Goal: Task Accomplishment & Management: Use online tool/utility

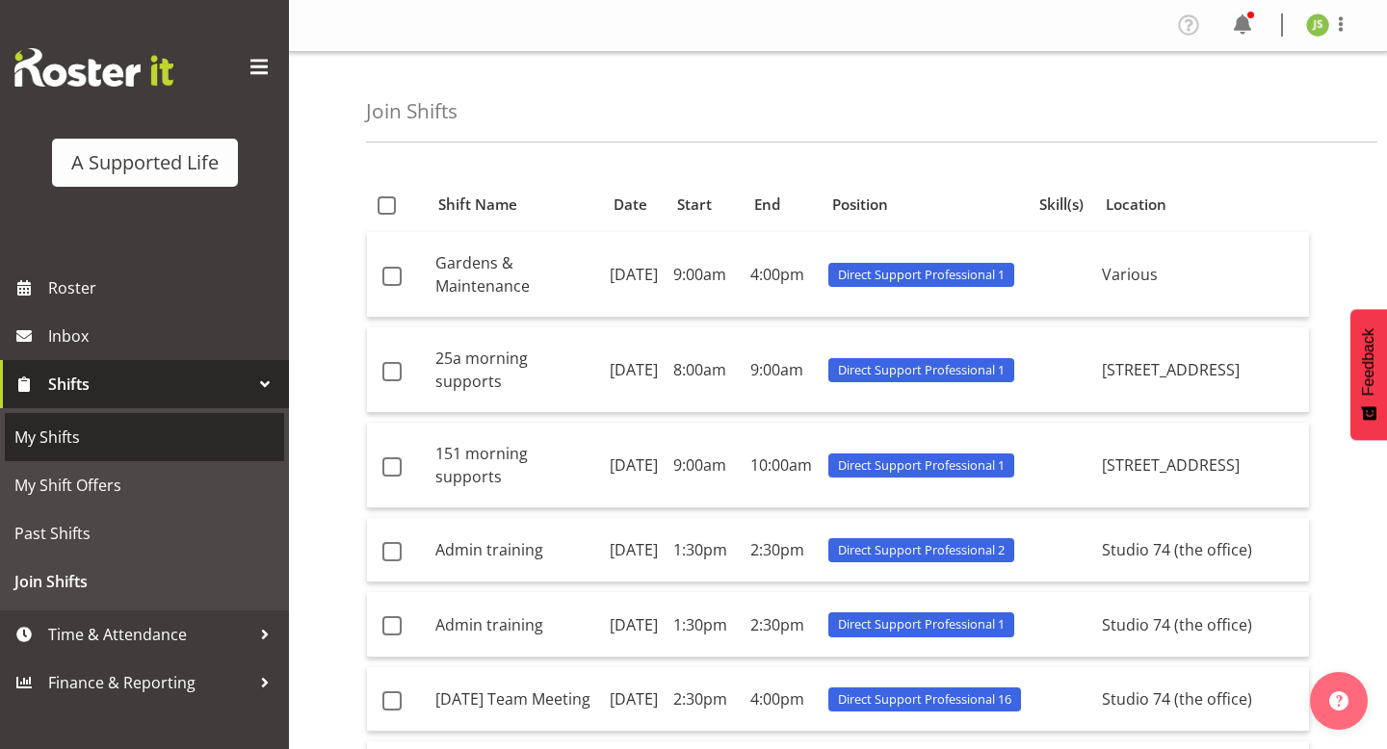
click at [96, 458] on link "My Shifts" at bounding box center [144, 437] width 279 height 48
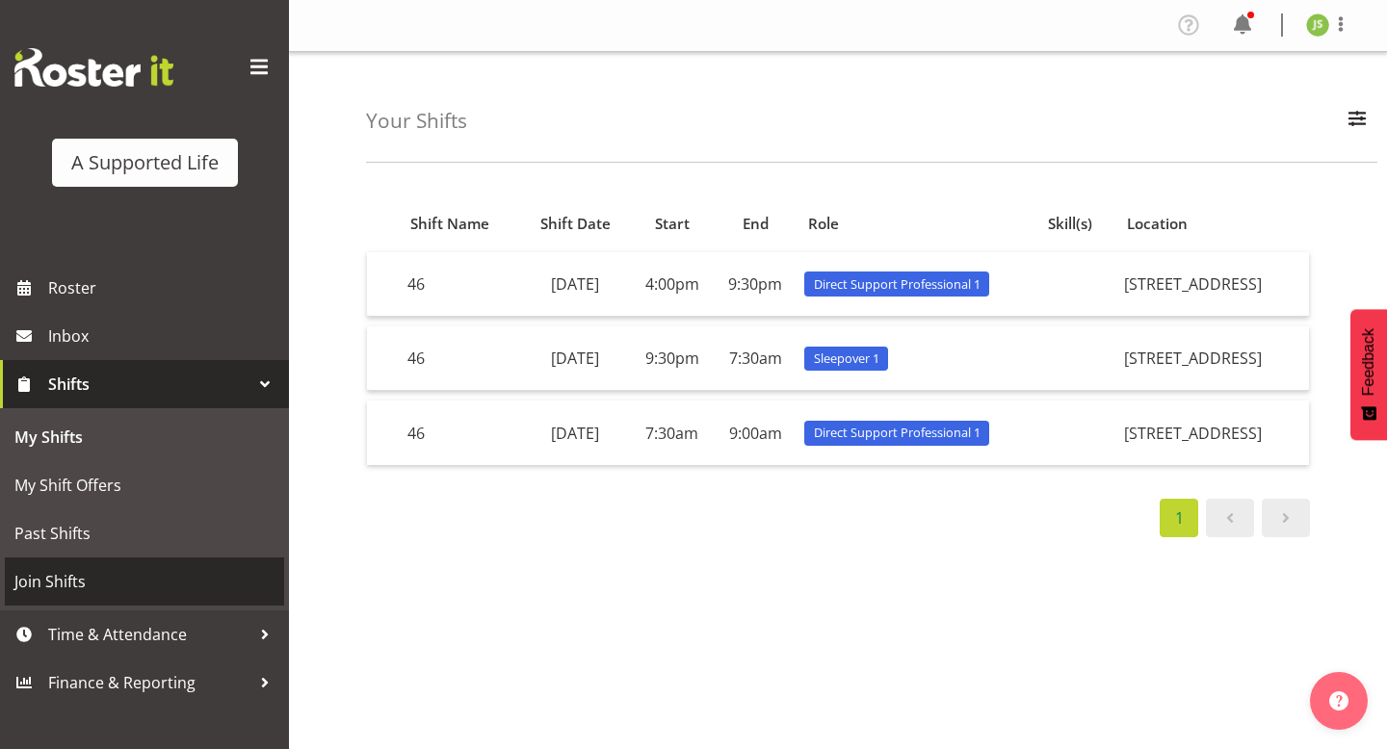
click at [151, 575] on span "Join Shifts" at bounding box center [144, 581] width 260 height 29
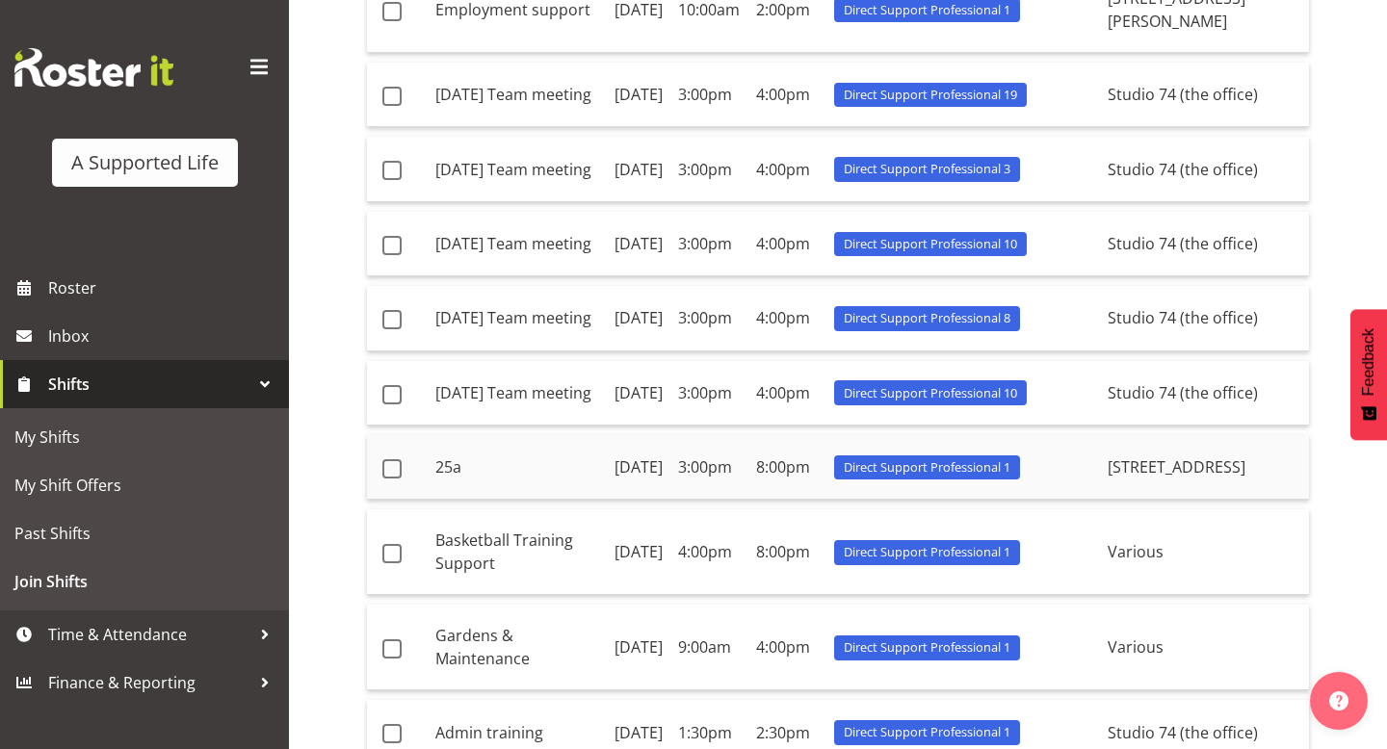
scroll to position [633, 0]
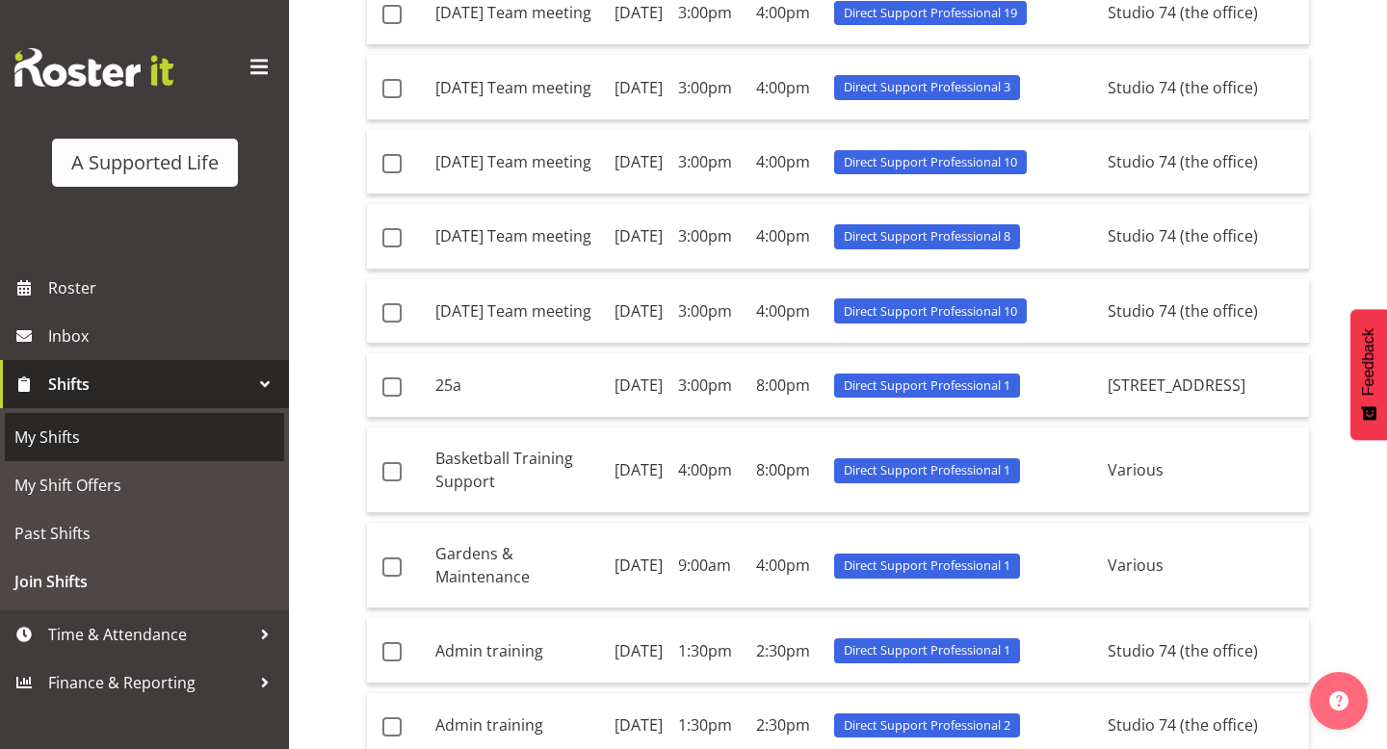
click at [170, 432] on span "My Shifts" at bounding box center [144, 437] width 260 height 29
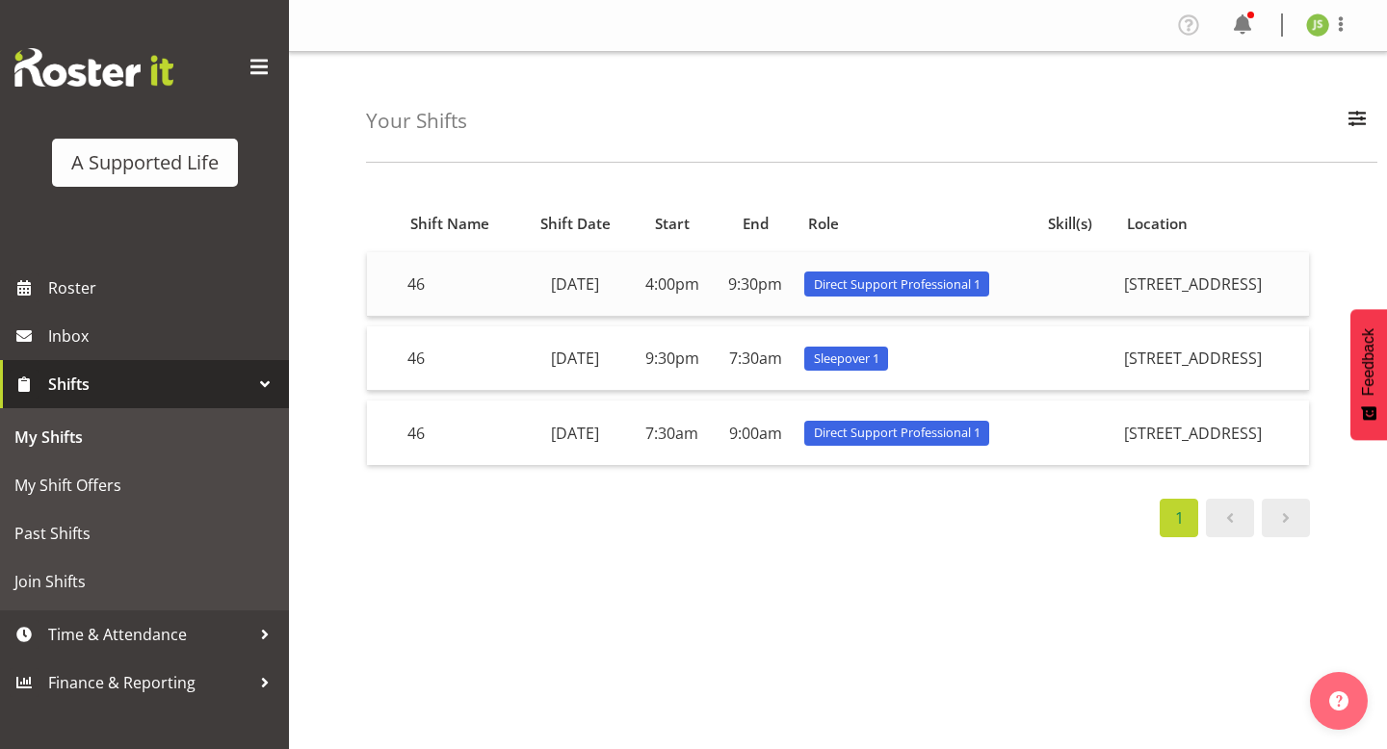
drag, startPoint x: 1149, startPoint y: 282, endPoint x: 1280, endPoint y: 289, distance: 131.2
click at [1280, 289] on td "[STREET_ADDRESS]" at bounding box center [1212, 284] width 193 height 65
copy td "[STREET_ADDRESS]"
